Goal: Task Accomplishment & Management: Use online tool/utility

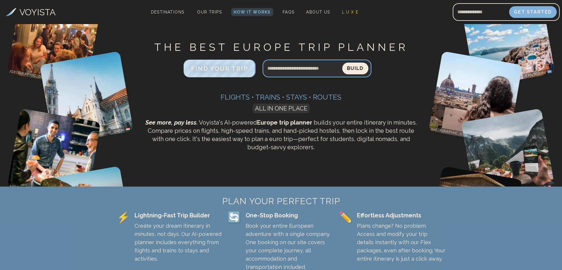
click at [304, 68] on input "Search query" at bounding box center [303, 68] width 80 height 14
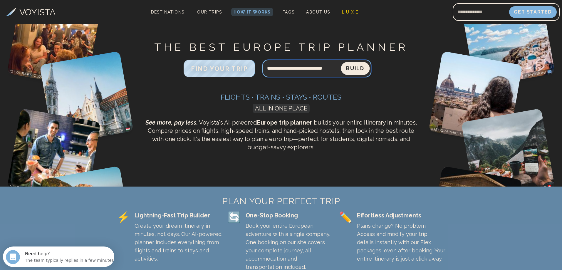
type input "**********"
click at [358, 66] on button "Build" at bounding box center [355, 68] width 27 height 12
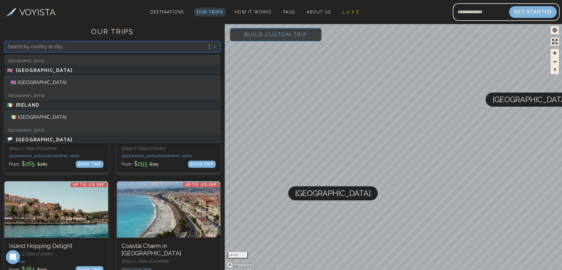
click at [93, 42] on div "Search by country or city..." at bounding box center [107, 46] width 204 height 11
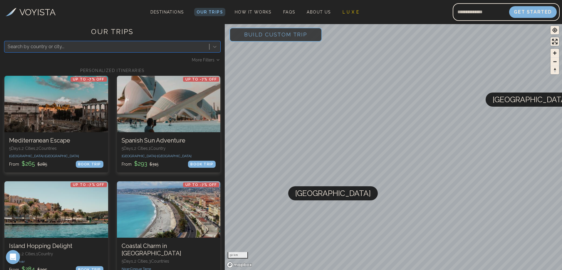
click at [276, 35] on span "Build Custom Trip" at bounding box center [276, 34] width 82 height 25
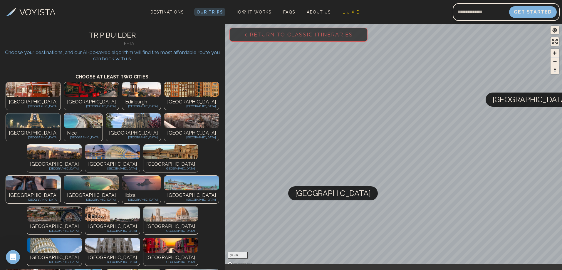
click at [38, 9] on h3 "VOYISTA" at bounding box center [37, 12] width 36 height 13
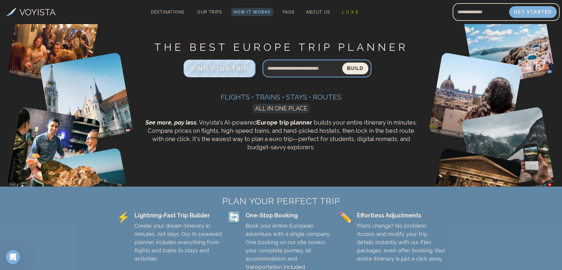
click at [285, 70] on input "Search query" at bounding box center [303, 68] width 80 height 14
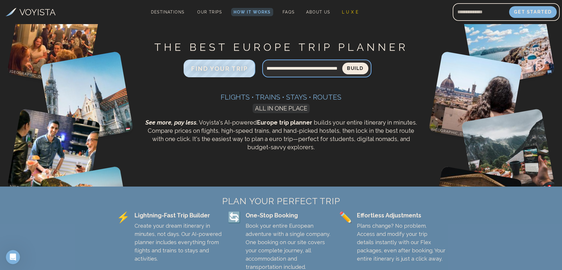
scroll to position [0, 51]
type input "**********"
click at [342, 63] on button "Build" at bounding box center [355, 69] width 26 height 12
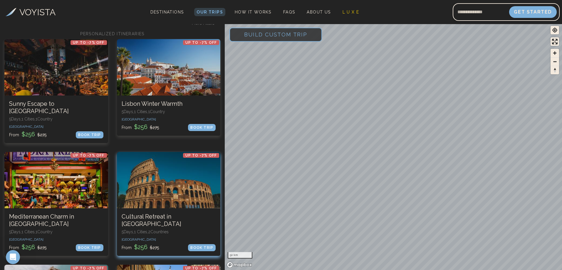
scroll to position [34, 0]
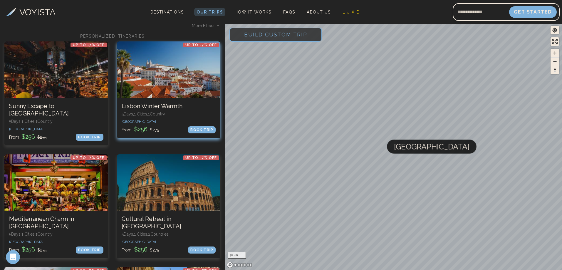
click at [161, 84] on div at bounding box center [169, 69] width 104 height 56
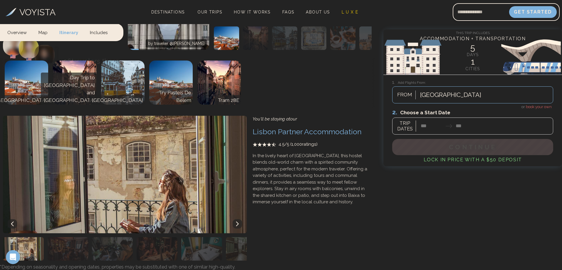
scroll to position [147, 0]
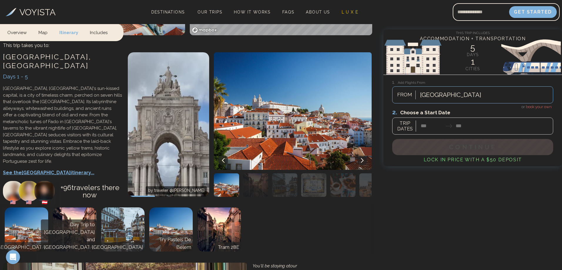
click at [433, 127] on div at bounding box center [472, 121] width 161 height 26
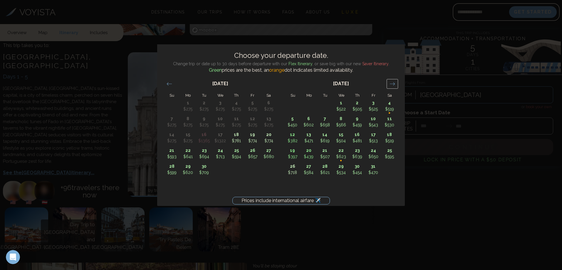
click at [394, 83] on icon "Move forward to switch to the next month." at bounding box center [392, 84] width 6 height 6
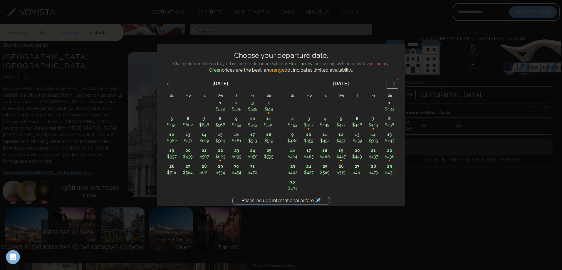
click at [394, 83] on icon "Move forward to switch to the next month." at bounding box center [392, 84] width 6 height 6
click at [357, 136] on p "15" at bounding box center [357, 135] width 16 height 6
type input "********"
